Goal: Task Accomplishment & Management: Complete application form

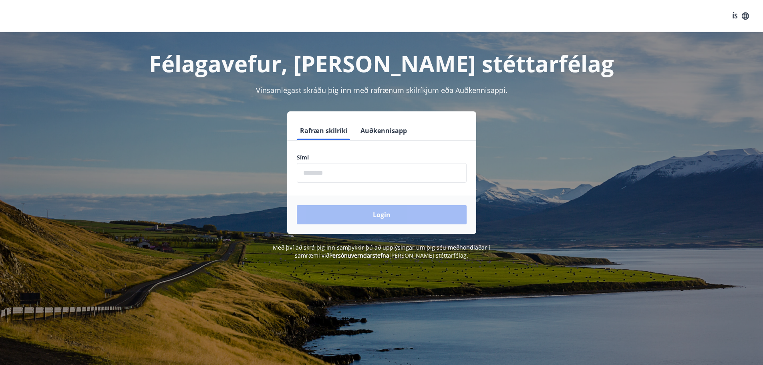
click at [322, 177] on input "phone" at bounding box center [382, 173] width 170 height 20
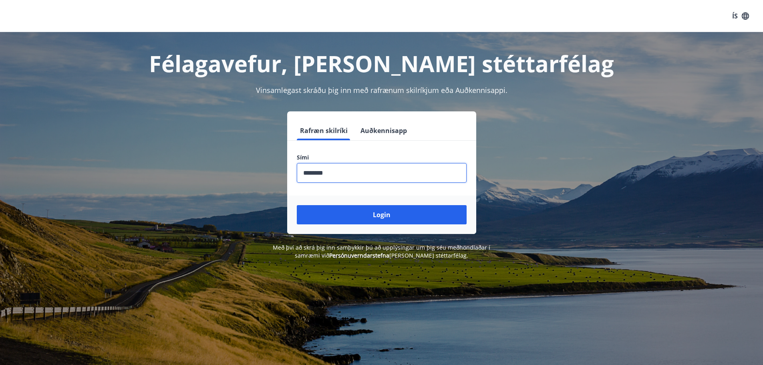
type input "********"
click at [297, 205] on button "Login" at bounding box center [382, 214] width 170 height 19
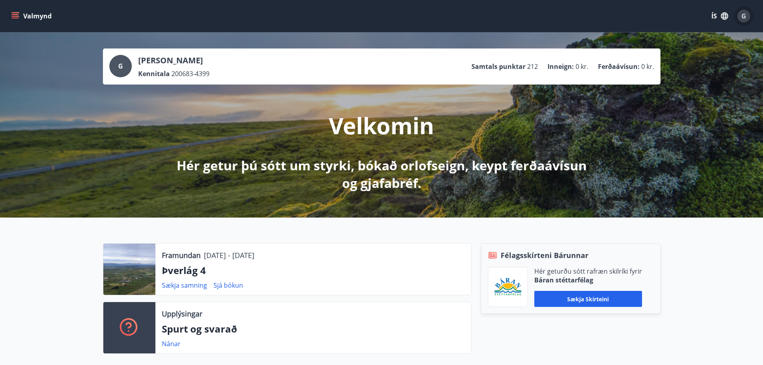
click at [743, 14] on span "G" at bounding box center [743, 16] width 5 height 9
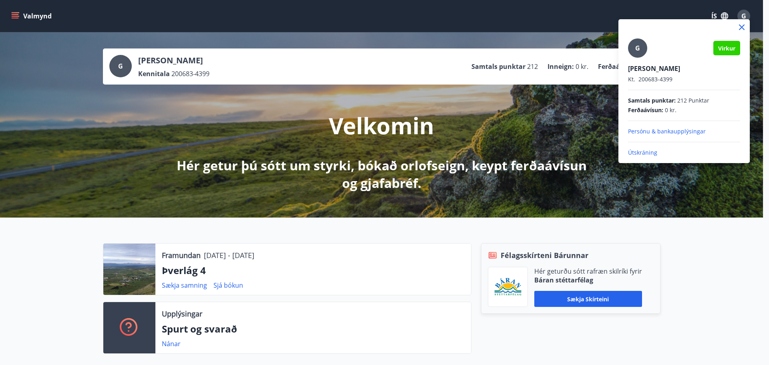
click at [645, 128] on p "Persónu & bankaupplýsingar" at bounding box center [684, 131] width 112 height 8
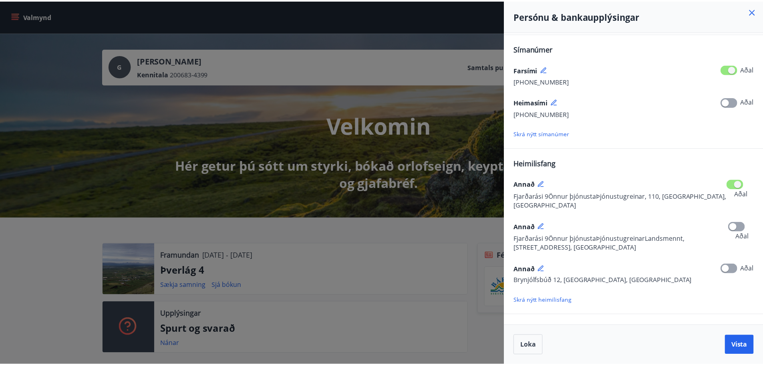
scroll to position [122, 0]
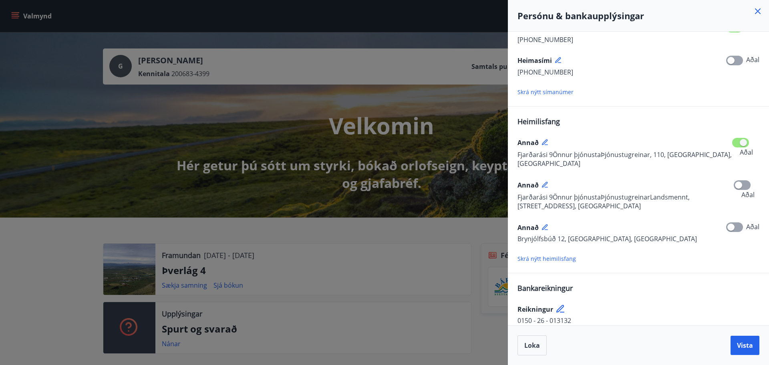
click at [382, 232] on div at bounding box center [384, 182] width 769 height 365
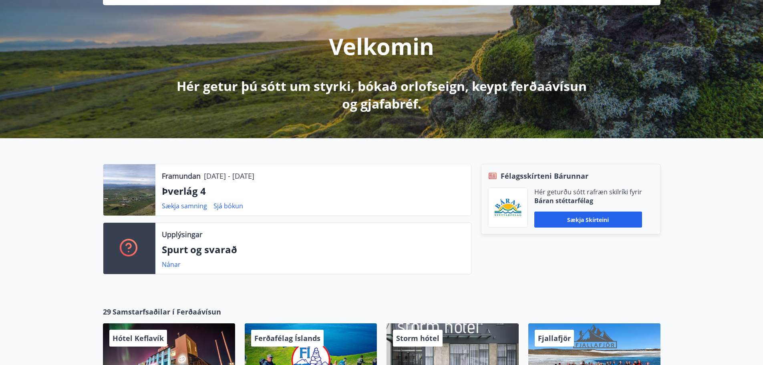
scroll to position [80, 0]
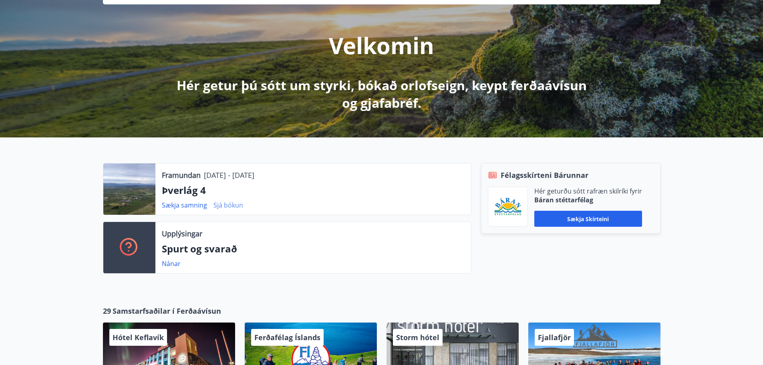
click at [222, 205] on link "Sjá bókun" at bounding box center [228, 205] width 30 height 9
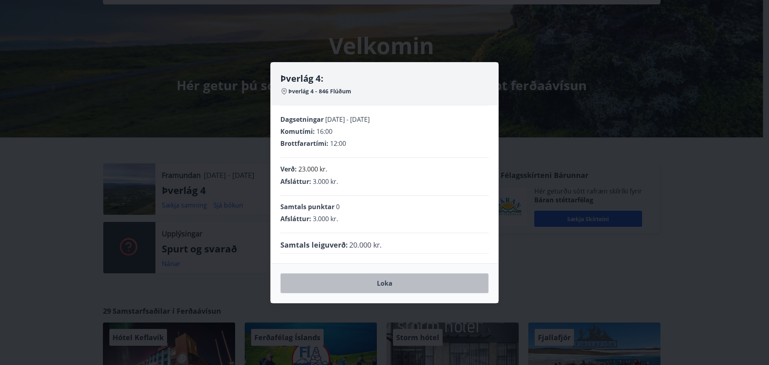
click at [349, 285] on button "Loka" at bounding box center [384, 283] width 208 height 20
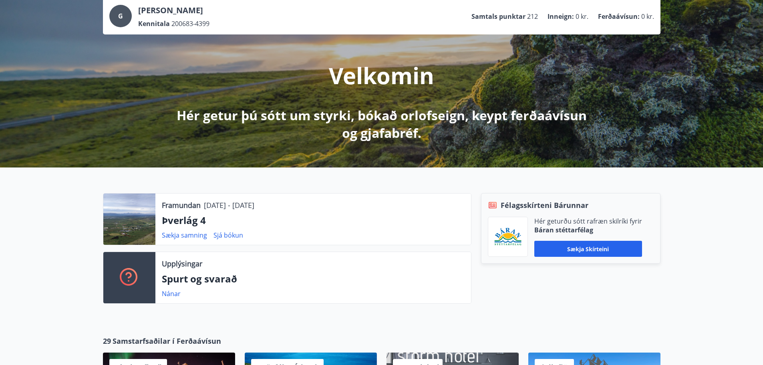
scroll to position [0, 0]
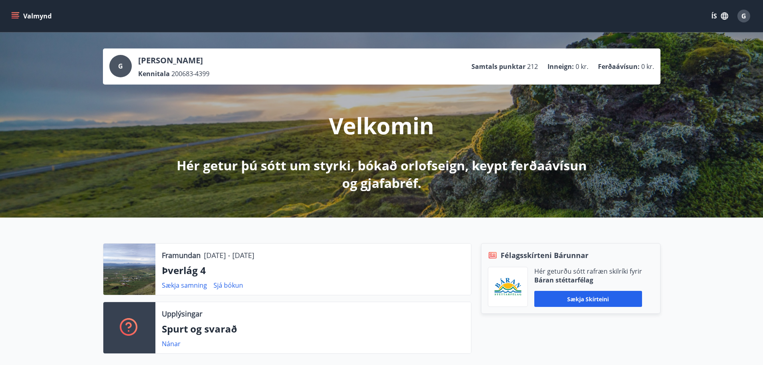
click at [24, 18] on button "Valmynd" at bounding box center [32, 16] width 45 height 14
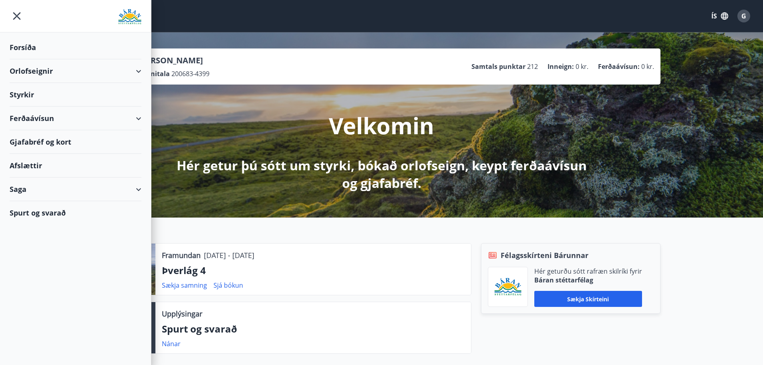
click at [40, 95] on div "Styrkir" at bounding box center [76, 95] width 132 height 24
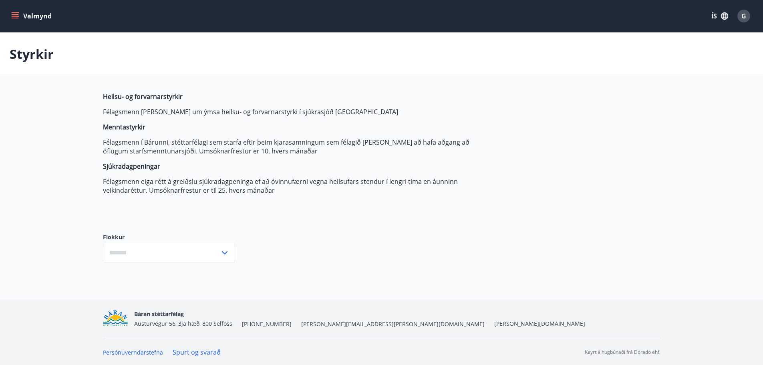
type input "***"
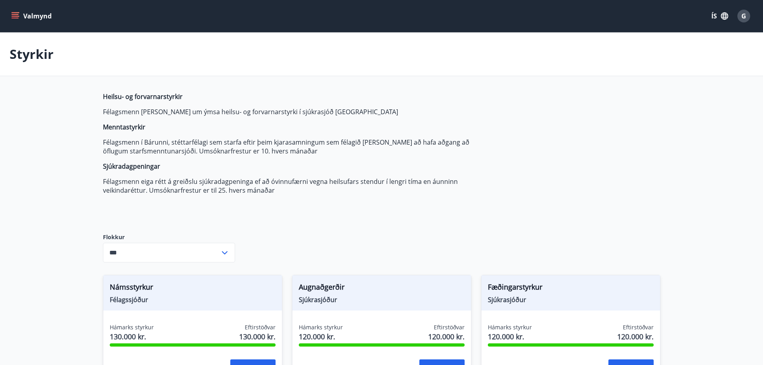
click at [29, 16] on button "Valmynd" at bounding box center [32, 16] width 45 height 14
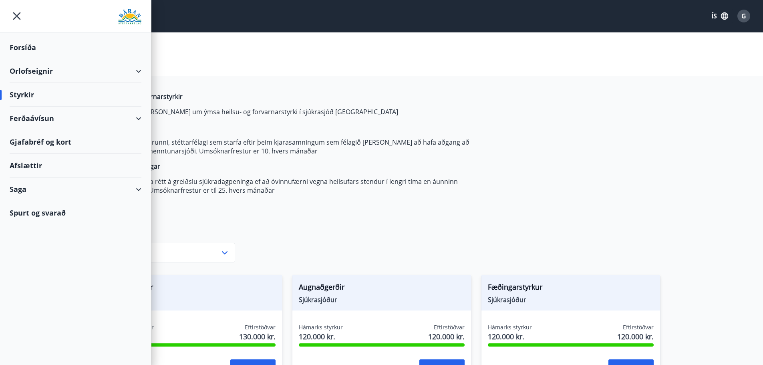
click at [23, 186] on div "Saga" at bounding box center [76, 189] width 132 height 24
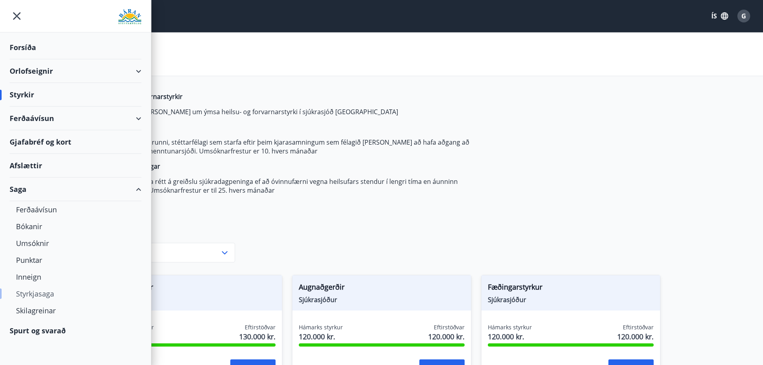
click at [39, 294] on div "Styrkjasaga" at bounding box center [75, 293] width 119 height 17
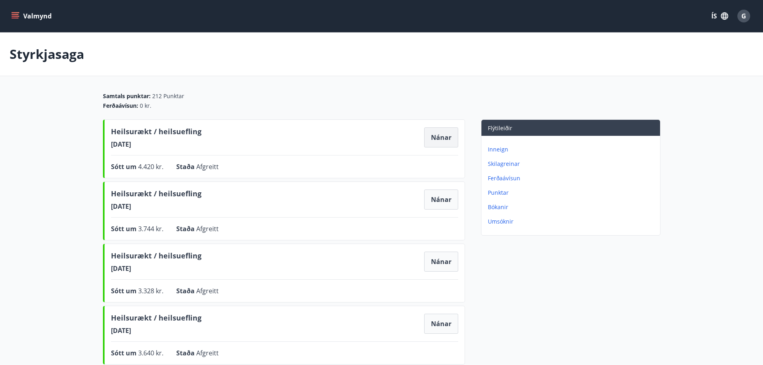
click at [442, 139] on button "Nánar" at bounding box center [441, 137] width 34 height 20
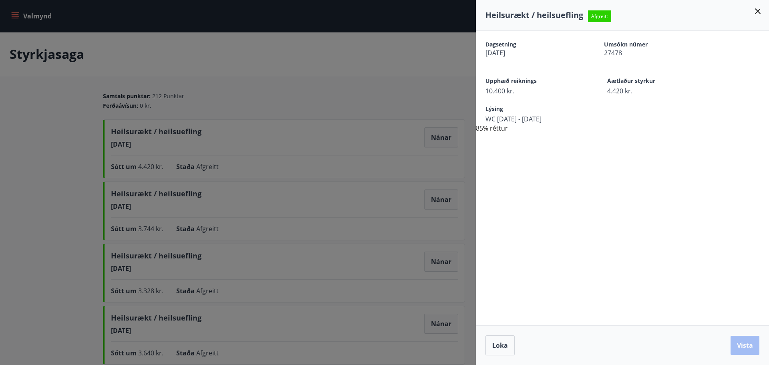
click at [441, 139] on div at bounding box center [384, 182] width 769 height 365
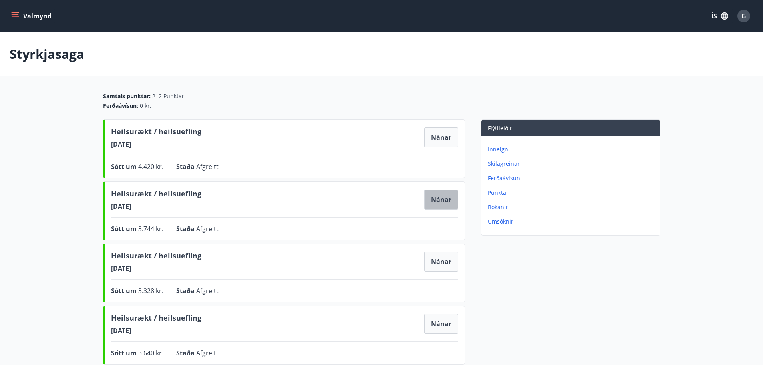
click at [440, 200] on button "Nánar" at bounding box center [441, 199] width 34 height 20
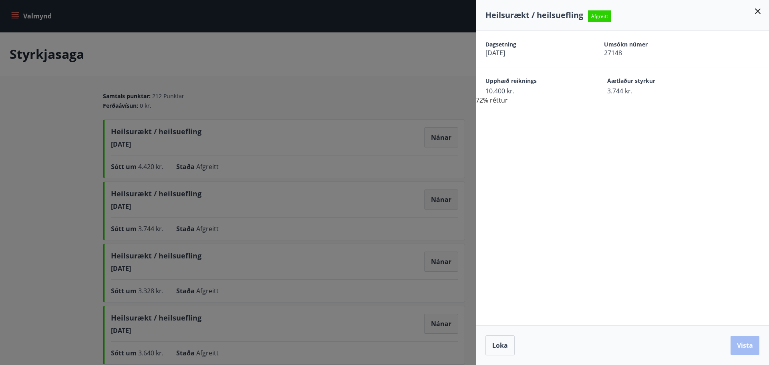
click at [440, 200] on div at bounding box center [384, 182] width 769 height 365
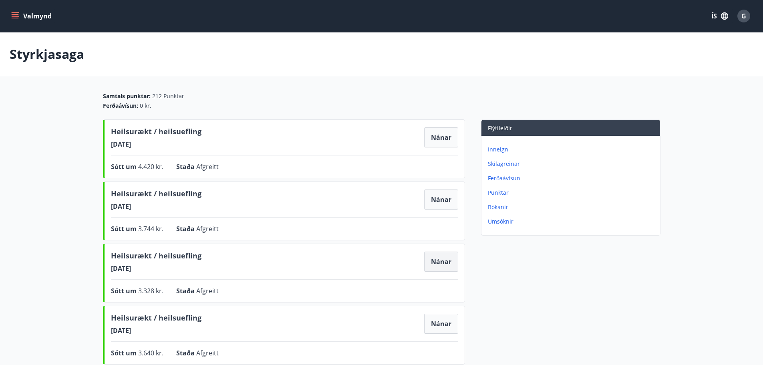
click at [438, 261] on button "Nánar" at bounding box center [441, 261] width 34 height 20
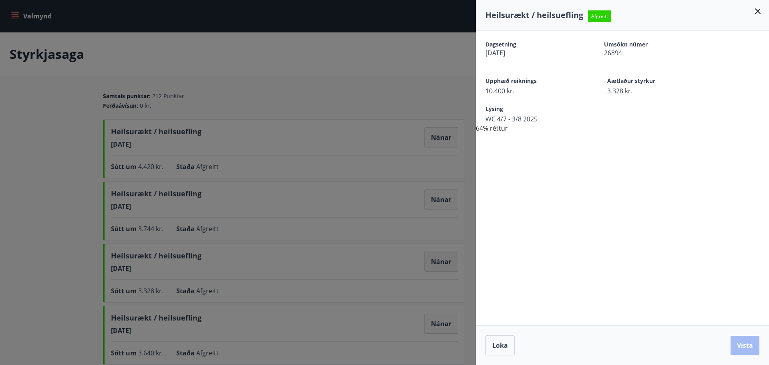
click at [438, 261] on div at bounding box center [384, 182] width 769 height 365
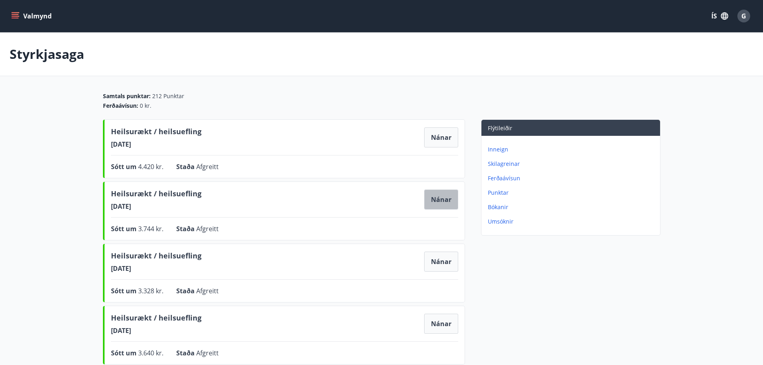
click at [433, 199] on button "Nánar" at bounding box center [441, 199] width 34 height 20
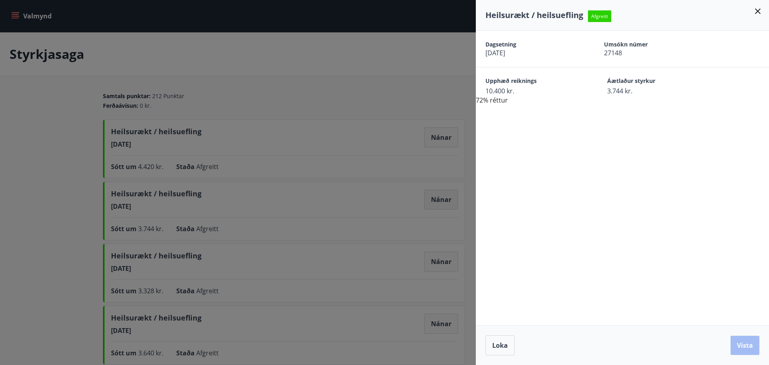
click at [433, 199] on div at bounding box center [384, 182] width 769 height 365
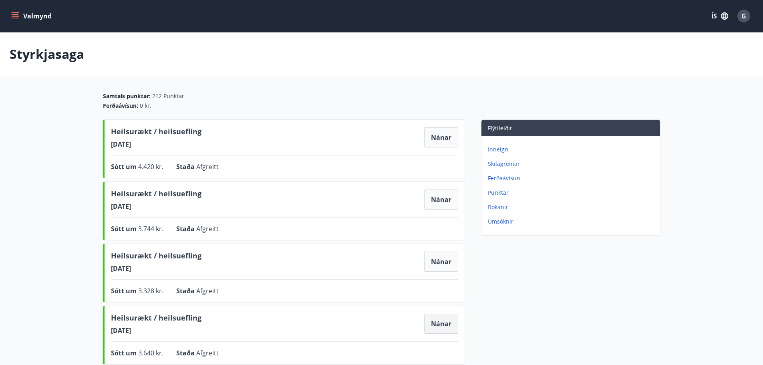
click at [443, 324] on button "Nánar" at bounding box center [441, 324] width 34 height 20
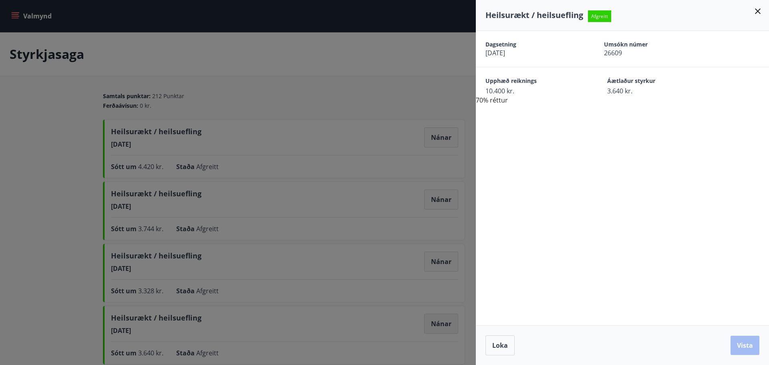
click at [443, 324] on div at bounding box center [384, 182] width 769 height 365
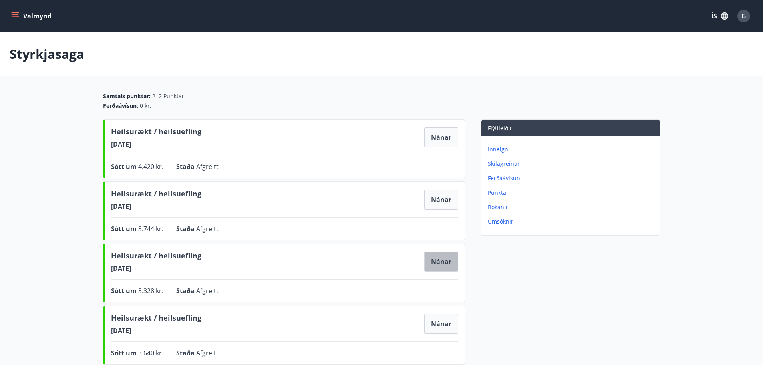
click at [440, 259] on button "Nánar" at bounding box center [441, 261] width 34 height 20
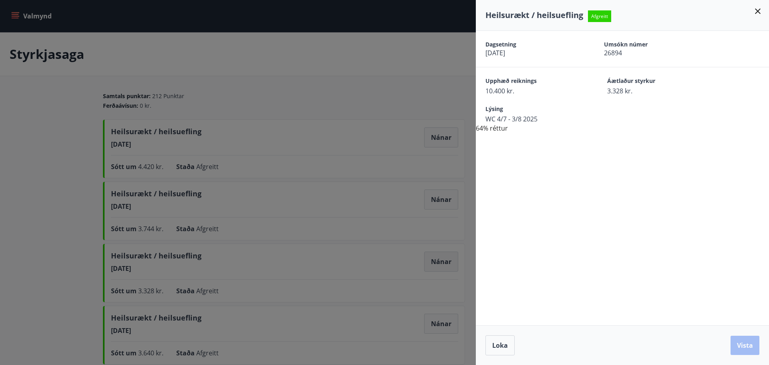
click at [440, 259] on div at bounding box center [384, 182] width 769 height 365
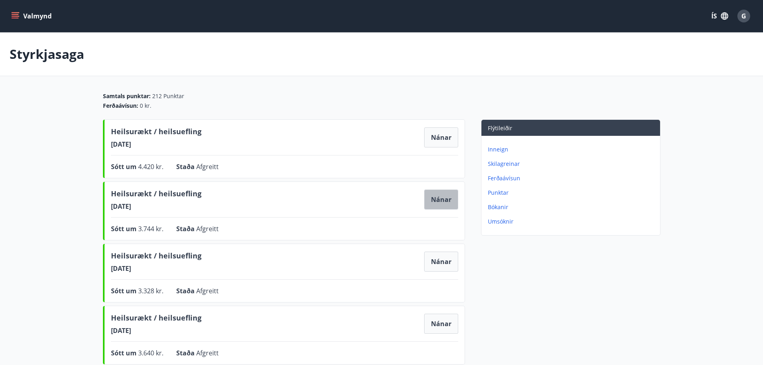
click at [440, 197] on button "Nánar" at bounding box center [441, 199] width 34 height 20
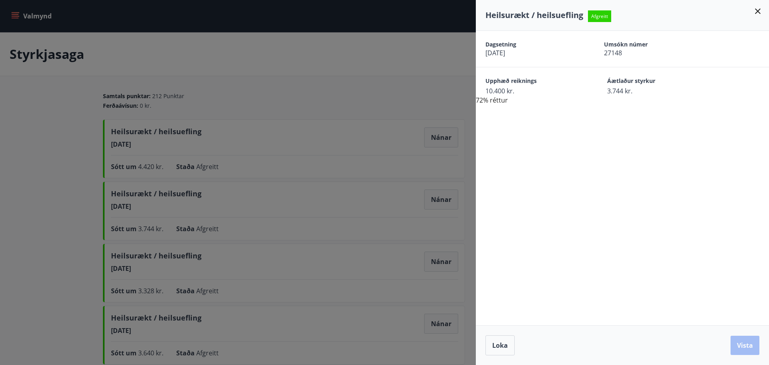
click at [440, 197] on div at bounding box center [384, 182] width 769 height 365
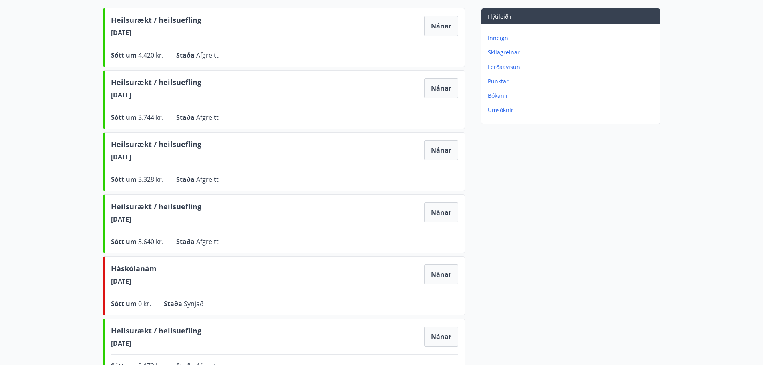
scroll to position [120, 0]
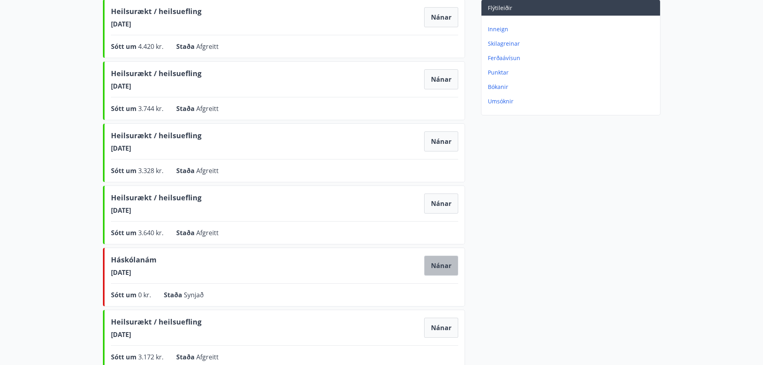
click at [441, 263] on button "Nánar" at bounding box center [441, 265] width 34 height 20
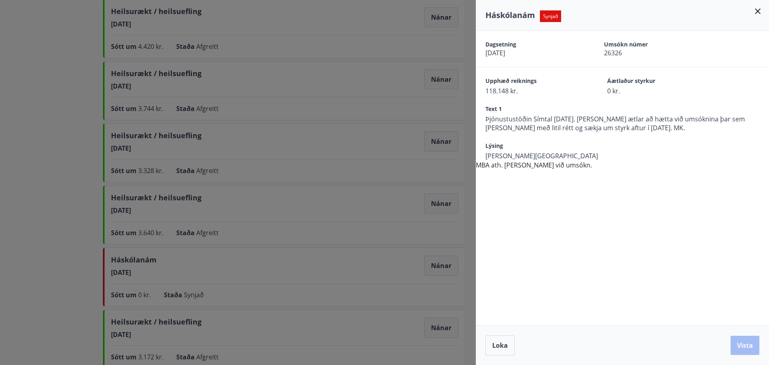
click at [437, 262] on div at bounding box center [384, 182] width 769 height 365
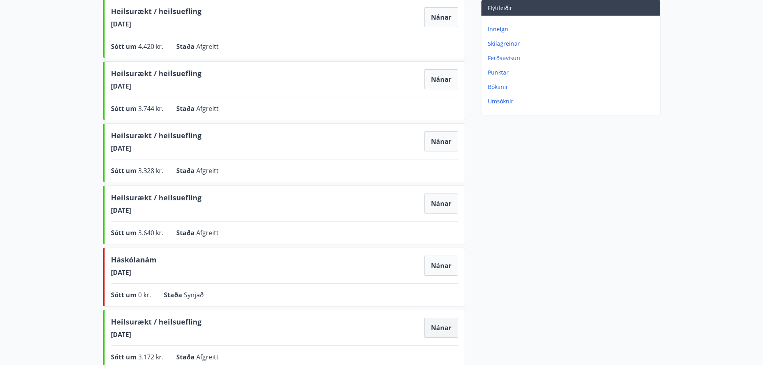
click at [434, 327] on button "Nánar" at bounding box center [441, 328] width 34 height 20
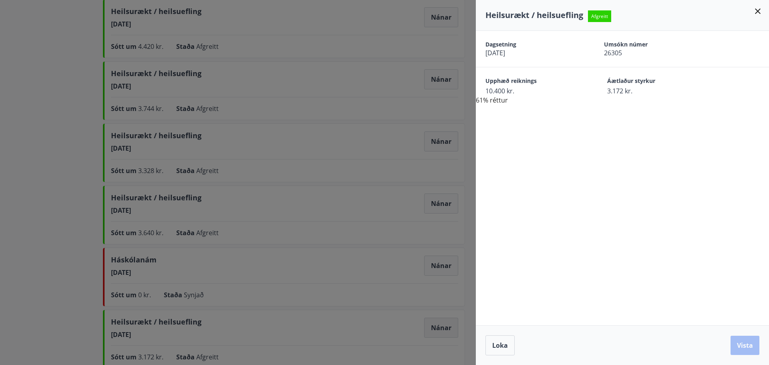
click at [434, 327] on div at bounding box center [384, 182] width 769 height 365
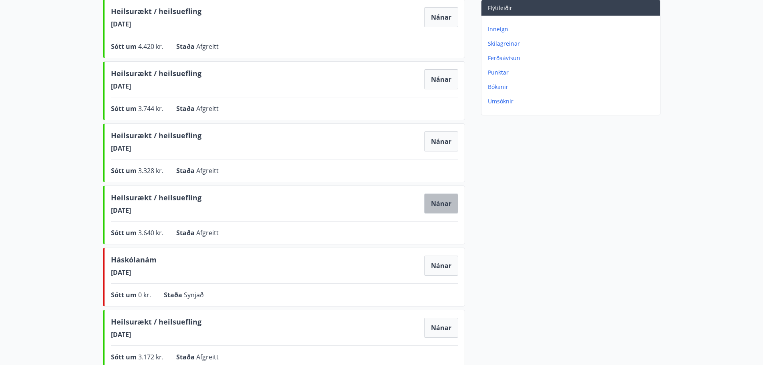
click at [431, 206] on button "Nánar" at bounding box center [441, 203] width 34 height 20
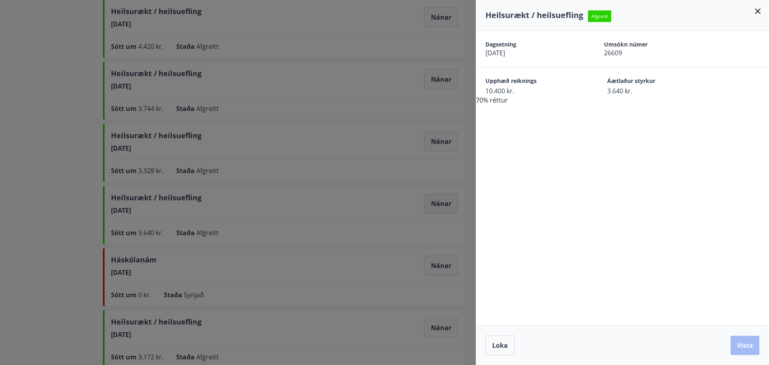
click at [431, 206] on div at bounding box center [384, 182] width 769 height 365
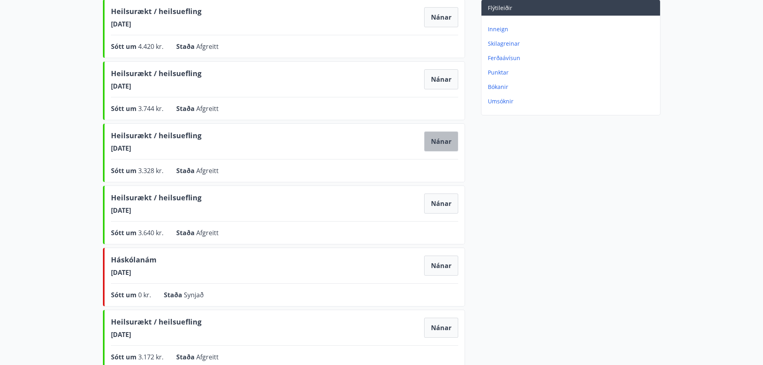
click at [434, 141] on button "Nánar" at bounding box center [441, 141] width 34 height 20
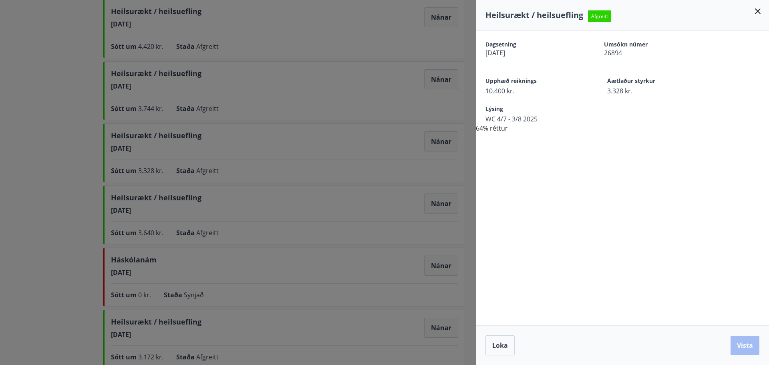
click at [437, 143] on div at bounding box center [384, 182] width 769 height 365
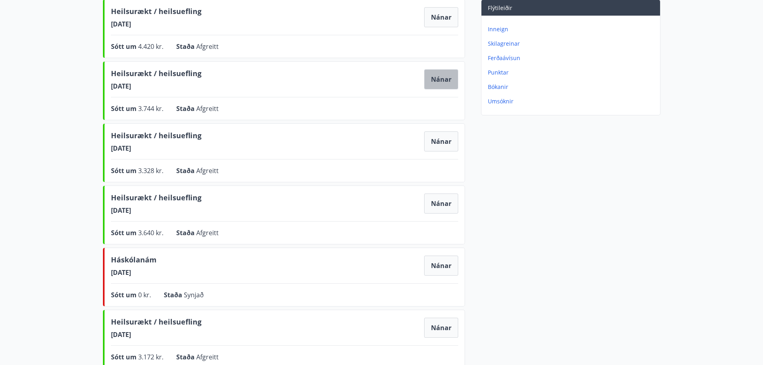
click at [441, 83] on button "Nánar" at bounding box center [441, 79] width 34 height 20
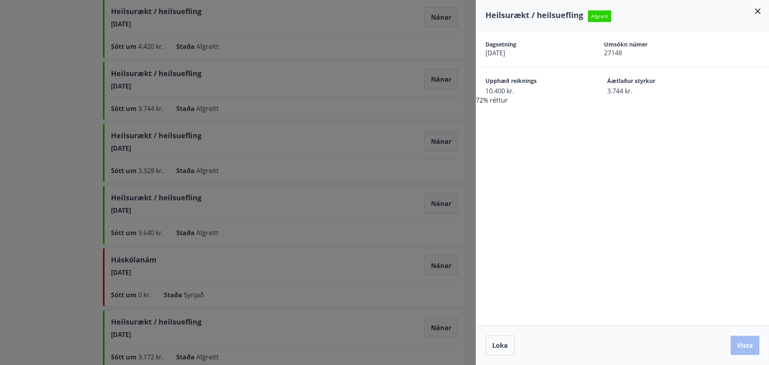
click at [442, 80] on div at bounding box center [384, 182] width 769 height 365
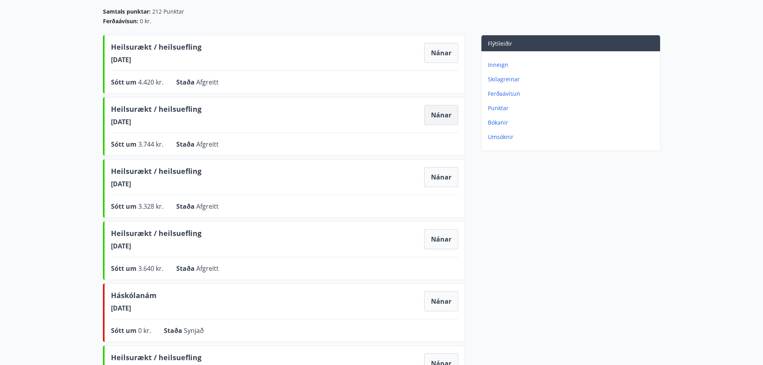
scroll to position [40, 0]
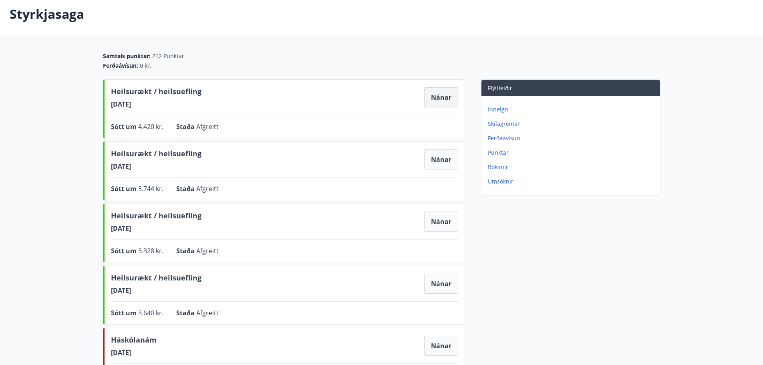
click at [434, 102] on button "Nánar" at bounding box center [441, 97] width 34 height 20
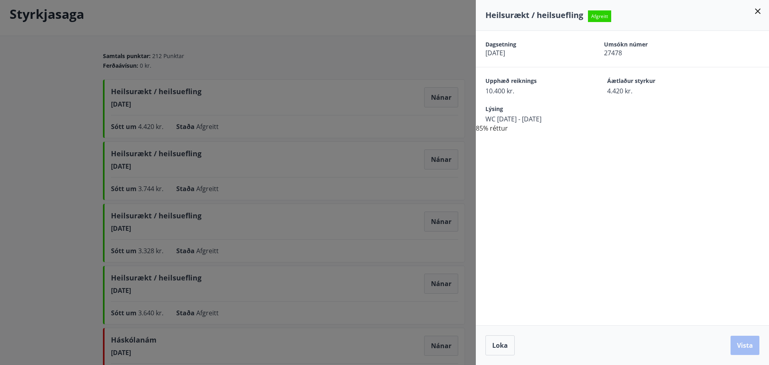
click at [444, 98] on div at bounding box center [384, 182] width 769 height 365
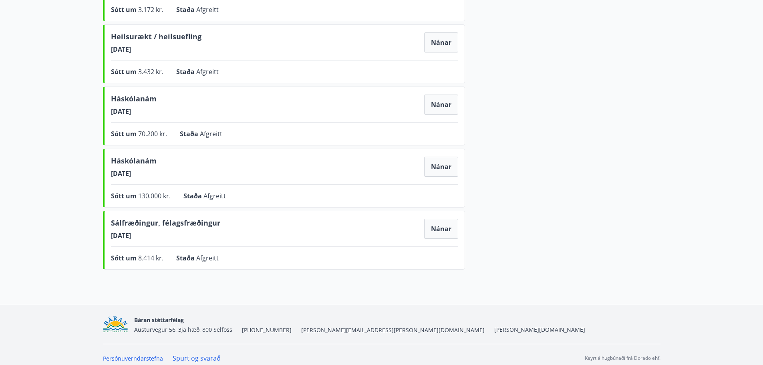
scroll to position [474, 0]
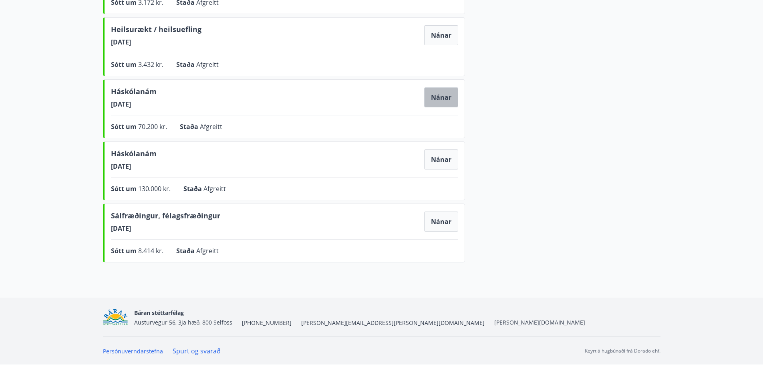
click at [442, 101] on button "Nánar" at bounding box center [441, 97] width 34 height 20
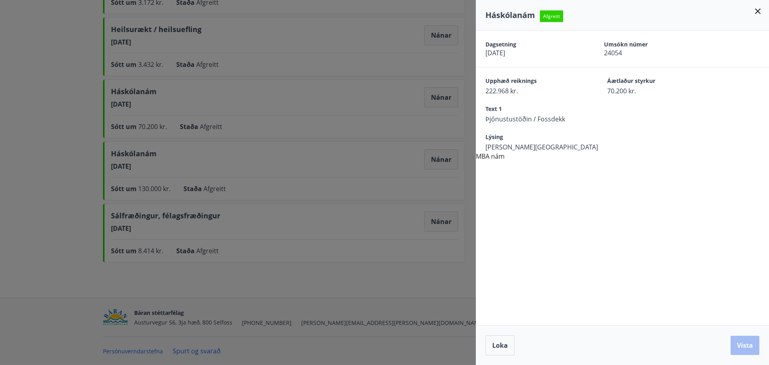
click at [439, 97] on div at bounding box center [384, 182] width 769 height 365
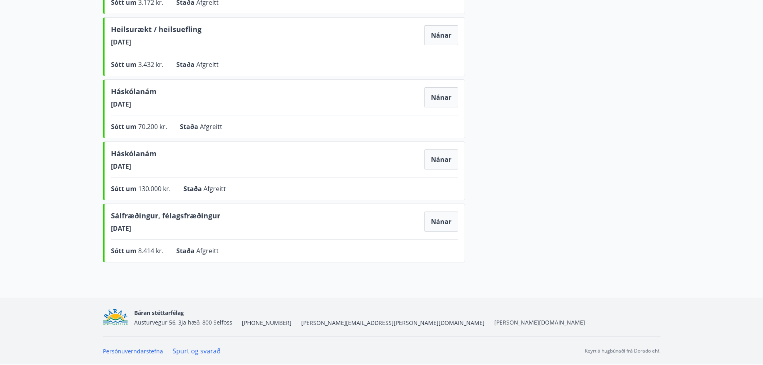
click at [436, 148] on div "Háskólanám [DATE] Nánar Sótt um 130.000 kr. Staða Afgreitt Nánar" at bounding box center [284, 170] width 362 height 59
click at [439, 163] on button "Nánar" at bounding box center [441, 159] width 34 height 20
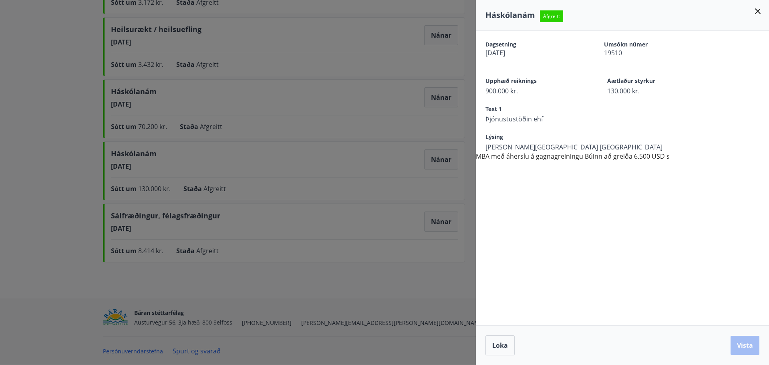
click at [438, 158] on div at bounding box center [384, 182] width 769 height 365
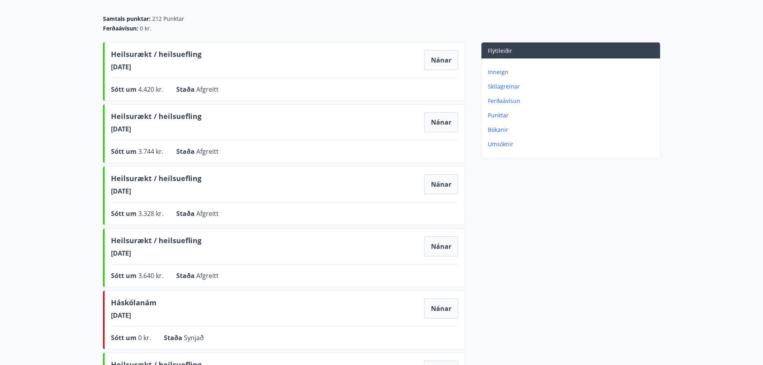
scroll to position [34, 0]
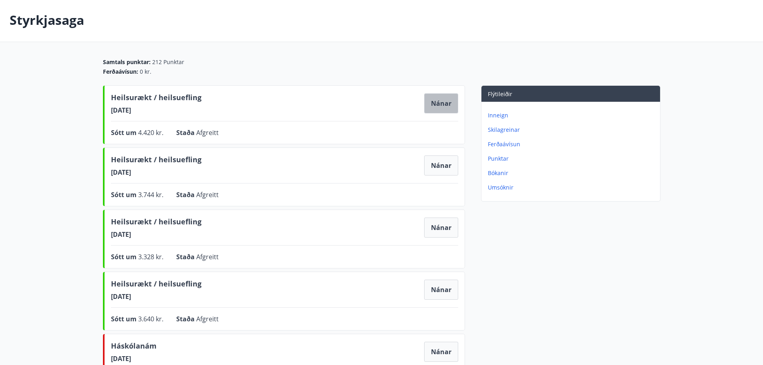
click at [431, 106] on button "Nánar" at bounding box center [441, 103] width 34 height 20
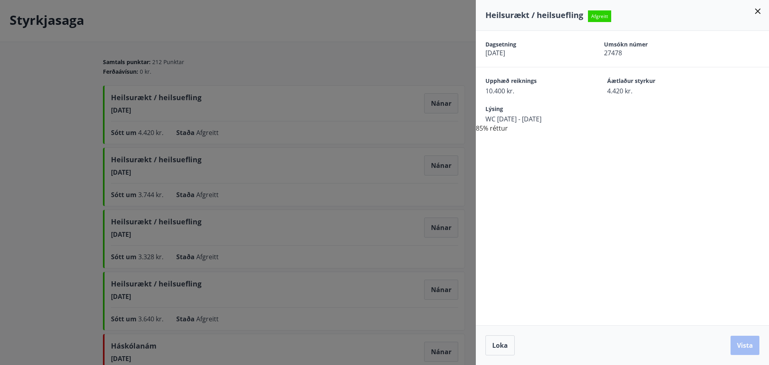
click at [435, 106] on div at bounding box center [384, 182] width 769 height 365
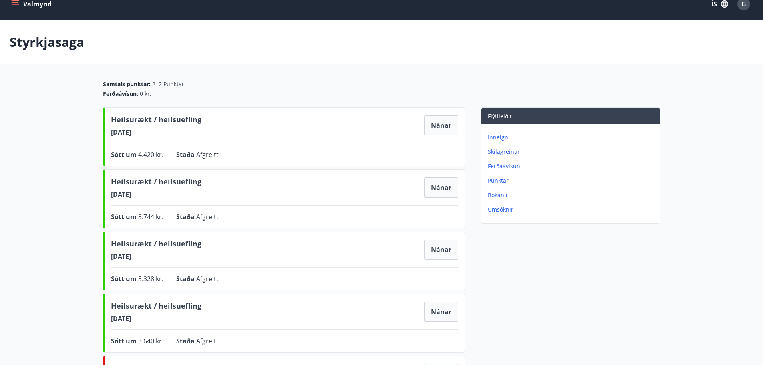
scroll to position [0, 0]
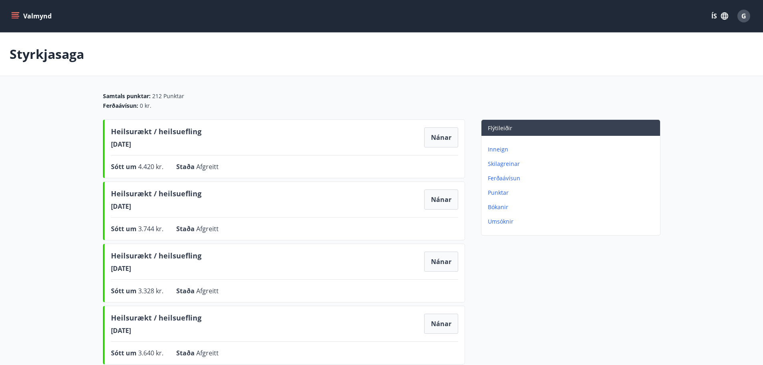
click at [33, 20] on button "Valmynd" at bounding box center [32, 16] width 45 height 14
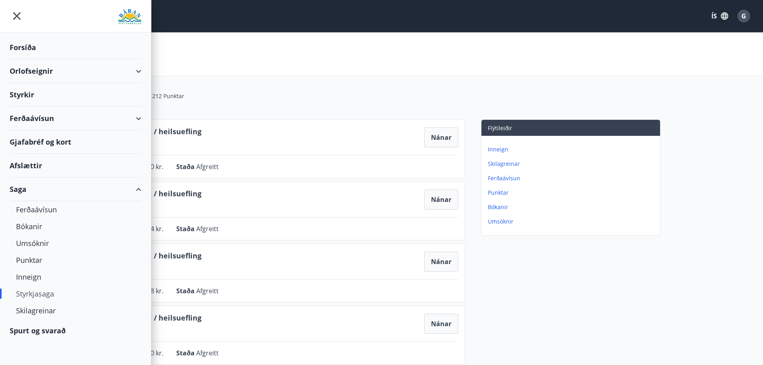
drag, startPoint x: 260, startPoint y: 62, endPoint x: 238, endPoint y: 85, distance: 31.7
click at [259, 62] on div "Styrkjasaga" at bounding box center [381, 54] width 763 height 44
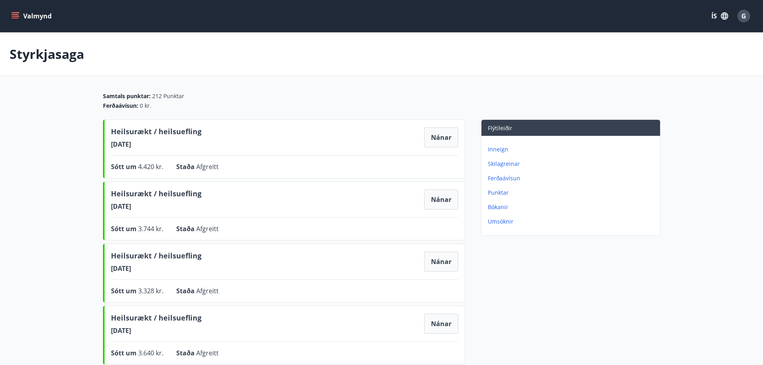
click at [38, 15] on button "Valmynd" at bounding box center [32, 16] width 45 height 14
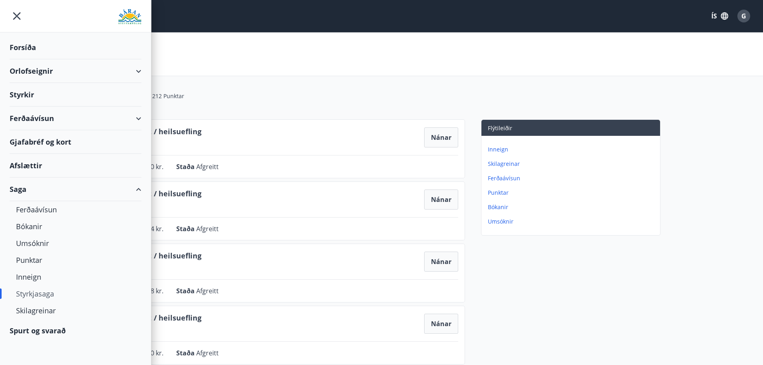
click at [31, 49] on div "Forsíða" at bounding box center [76, 48] width 132 height 24
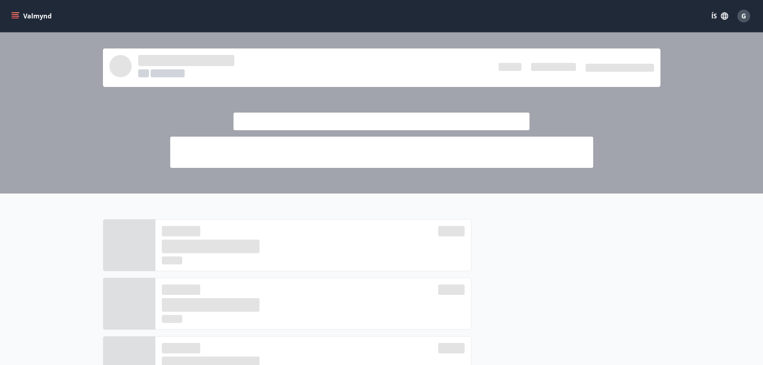
click at [35, 18] on button "Valmynd" at bounding box center [32, 16] width 45 height 14
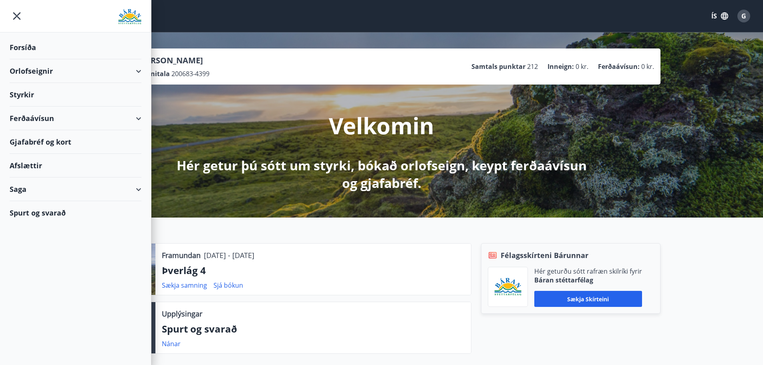
click at [21, 96] on div "Styrkir" at bounding box center [76, 95] width 132 height 24
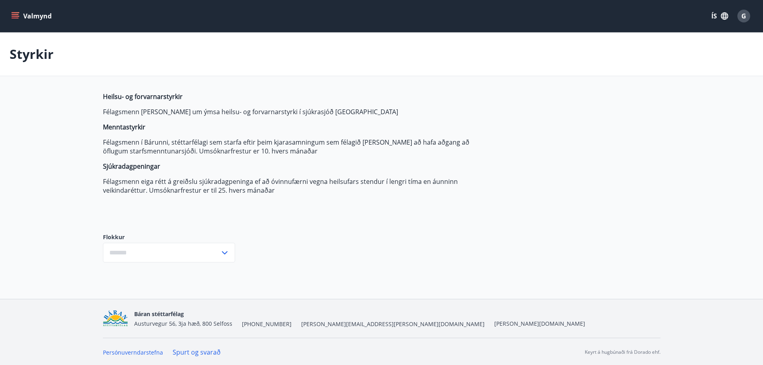
type input "***"
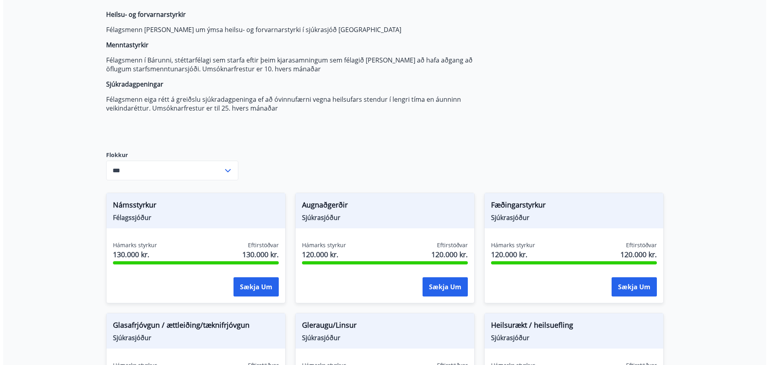
scroll to position [160, 0]
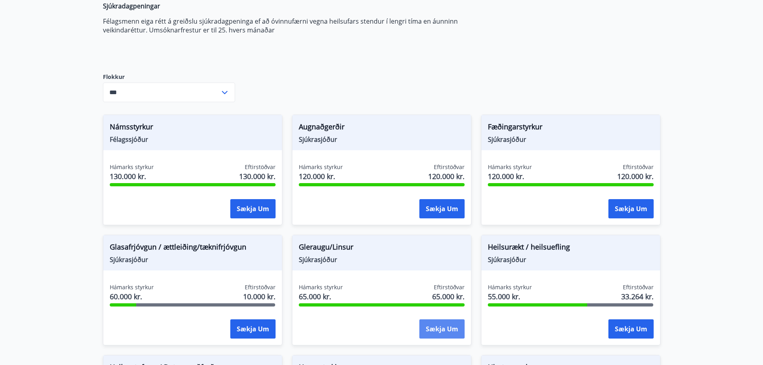
click at [434, 329] on button "Sækja um" at bounding box center [441, 328] width 45 height 19
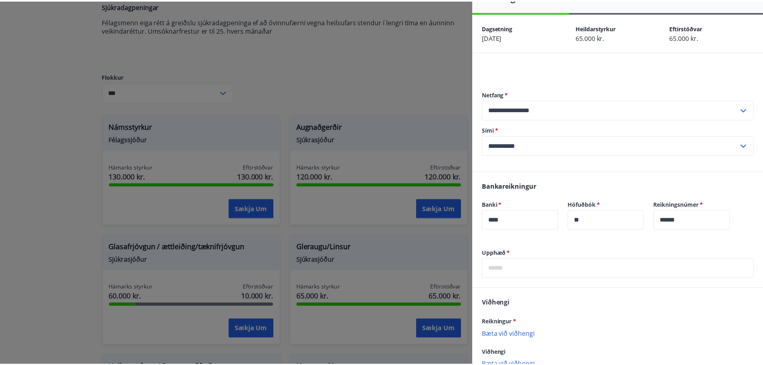
scroll to position [0, 0]
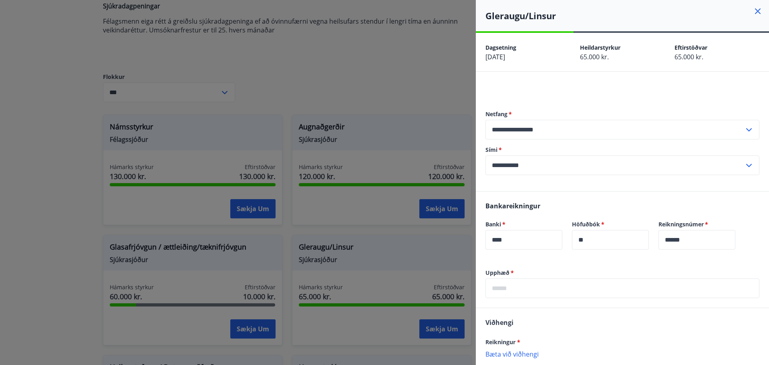
click at [314, 76] on div at bounding box center [384, 182] width 769 height 365
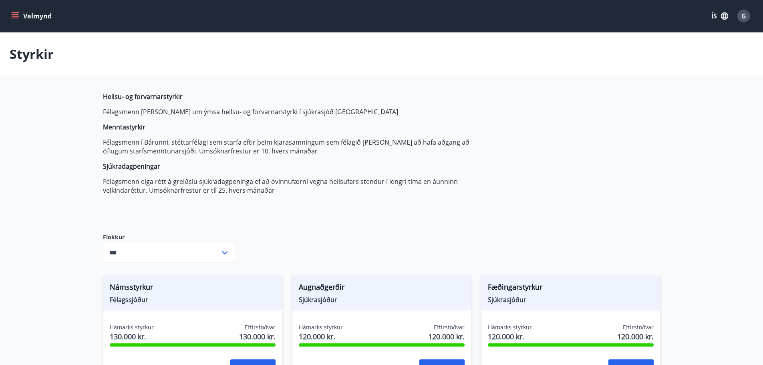
click at [22, 20] on button "Valmynd" at bounding box center [32, 16] width 45 height 14
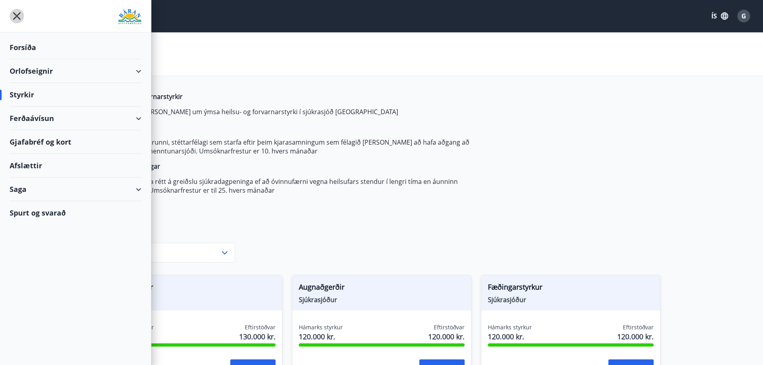
click at [21, 15] on icon "menu" at bounding box center [17, 16] width 14 height 14
